Goal: Information Seeking & Learning: Learn about a topic

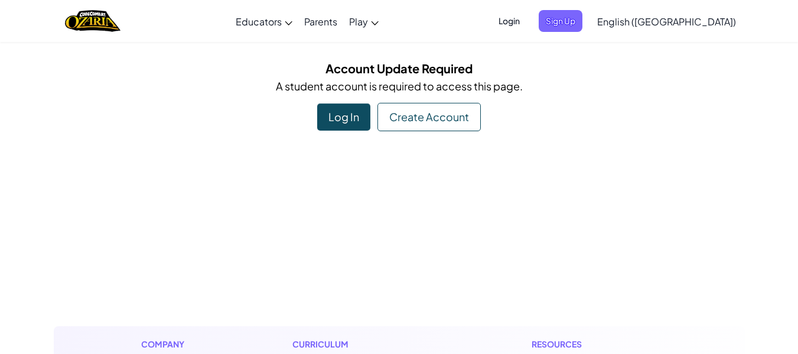
click at [527, 22] on span "Login" at bounding box center [508, 21] width 35 height 22
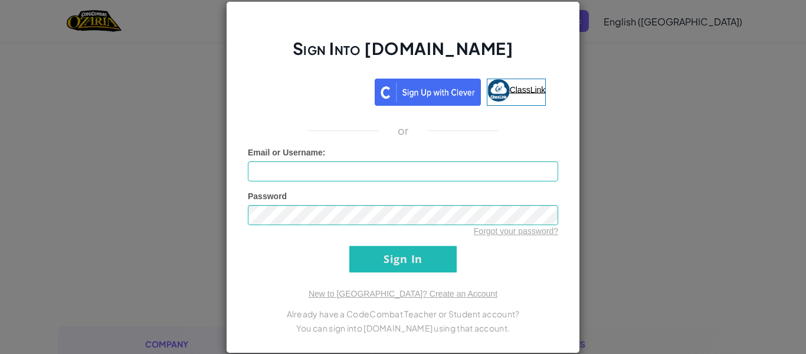
click at [512, 92] on span "ClassLink" at bounding box center [528, 88] width 36 height 9
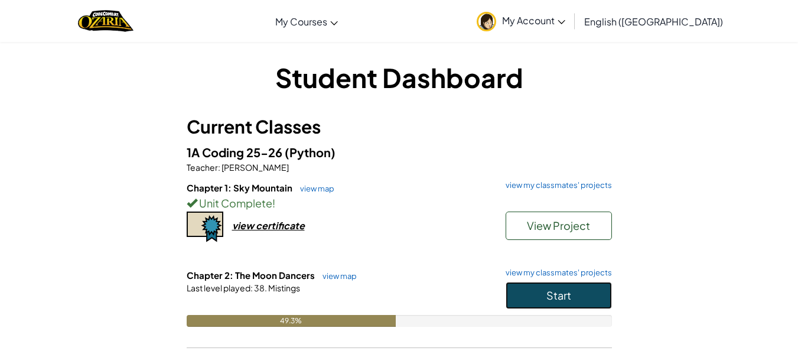
click at [530, 293] on button "Start" at bounding box center [558, 295] width 106 height 27
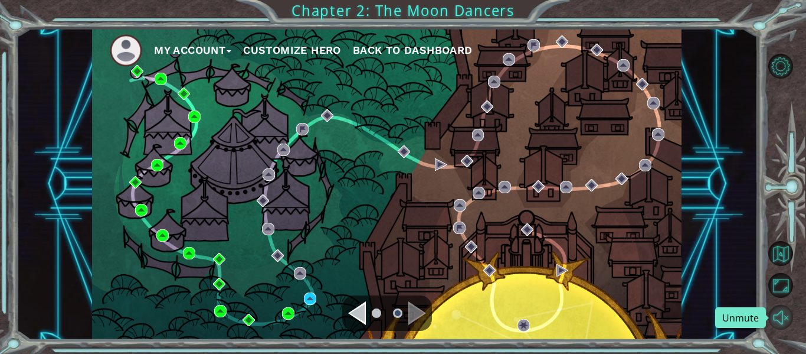
click at [777, 314] on button "Unmute" at bounding box center [781, 317] width 25 height 25
click at [777, 314] on button "Mute" at bounding box center [781, 317] width 25 height 25
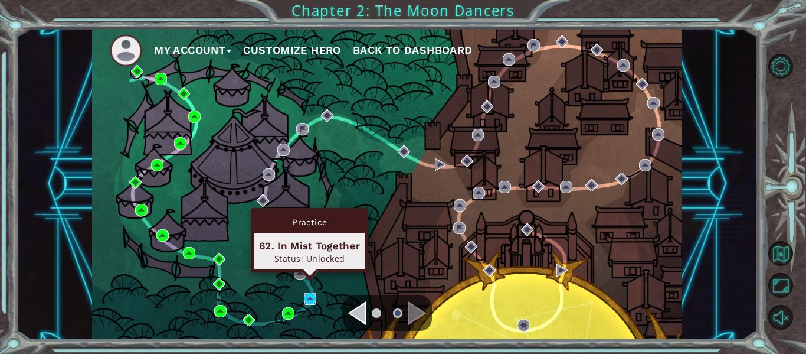
click at [305, 298] on img at bounding box center [310, 298] width 12 height 12
